Goal: Find specific page/section: Find specific page/section

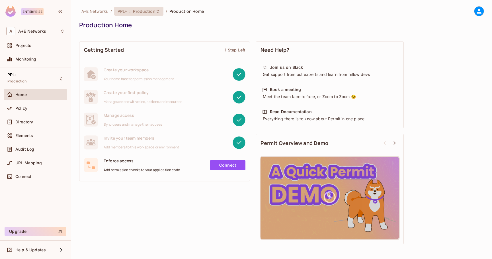
click at [150, 15] on div "PPL+ : Production" at bounding box center [138, 11] width 49 height 9
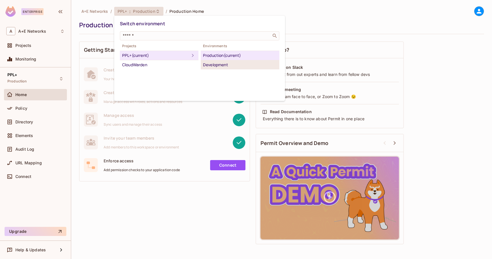
click at [234, 63] on div "Development" at bounding box center [240, 64] width 74 height 7
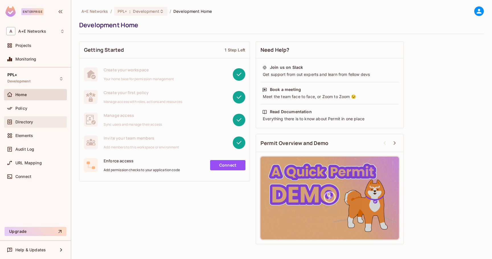
click at [40, 125] on div "Directory" at bounding box center [35, 122] width 58 height 7
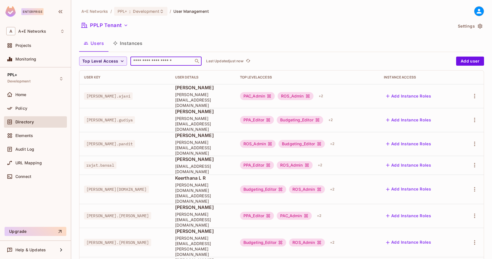
click at [163, 63] on input "text" at bounding box center [162, 61] width 60 height 6
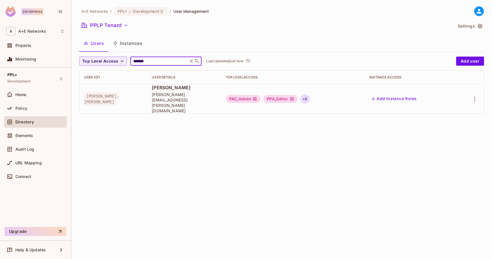
type input "*******"
click at [309, 95] on div "+ 2" at bounding box center [304, 98] width 9 height 9
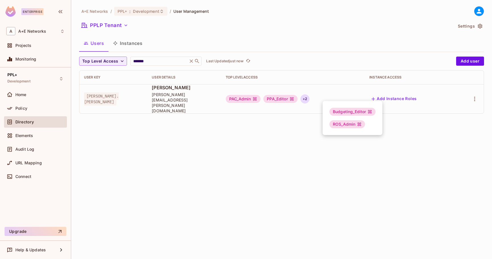
click at [302, 126] on div at bounding box center [246, 129] width 492 height 259
